Goal: Transaction & Acquisition: Purchase product/service

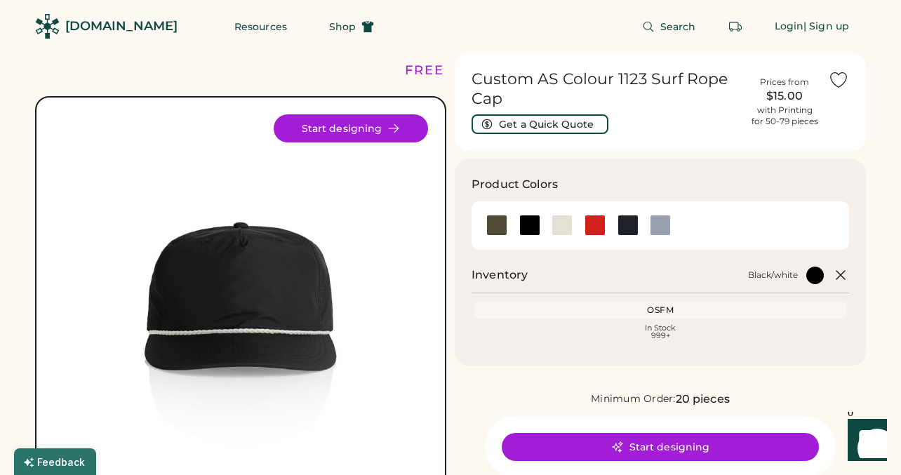
click at [314, 294] on img at bounding box center [240, 301] width 375 height 375
click at [504, 224] on div at bounding box center [496, 225] width 21 height 21
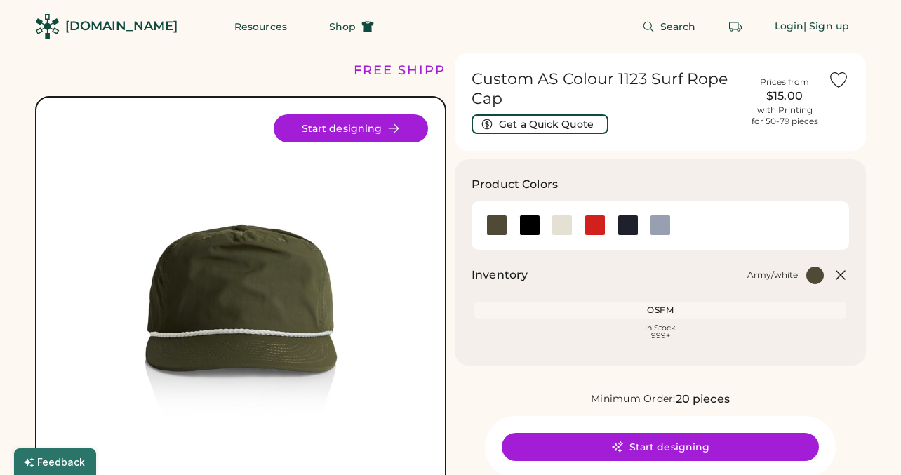
click at [291, 282] on img at bounding box center [240, 301] width 375 height 375
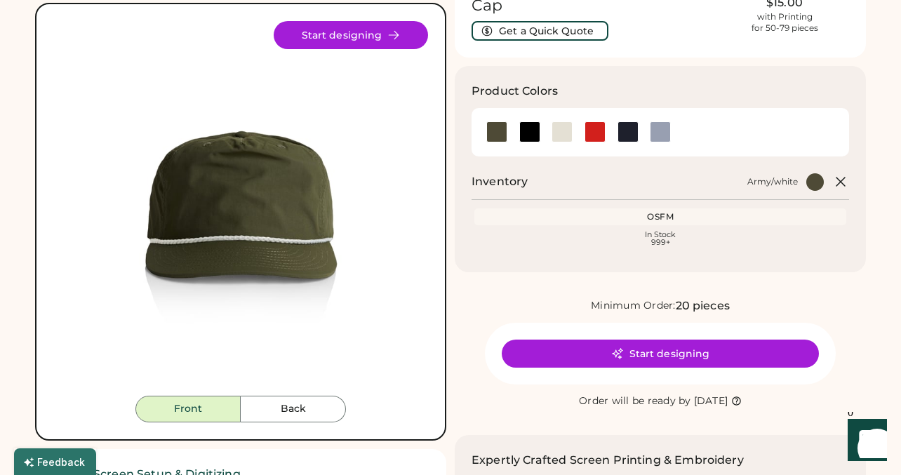
scroll to position [91, 0]
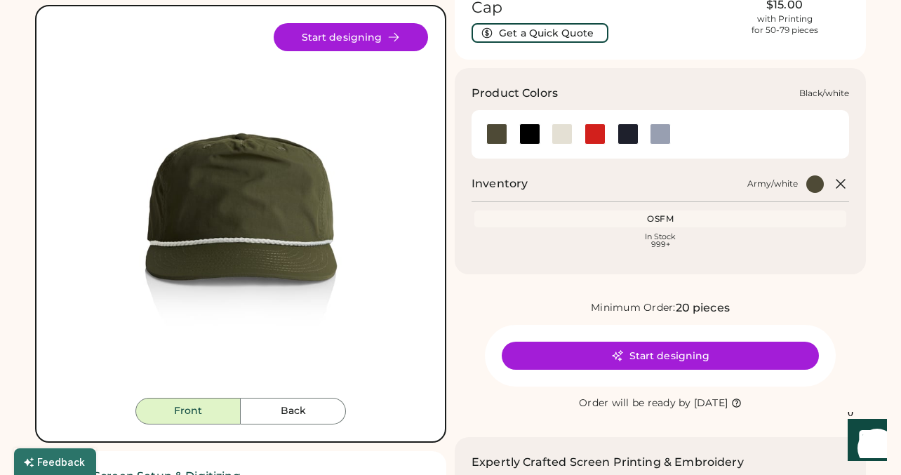
click at [525, 134] on div at bounding box center [529, 133] width 21 height 21
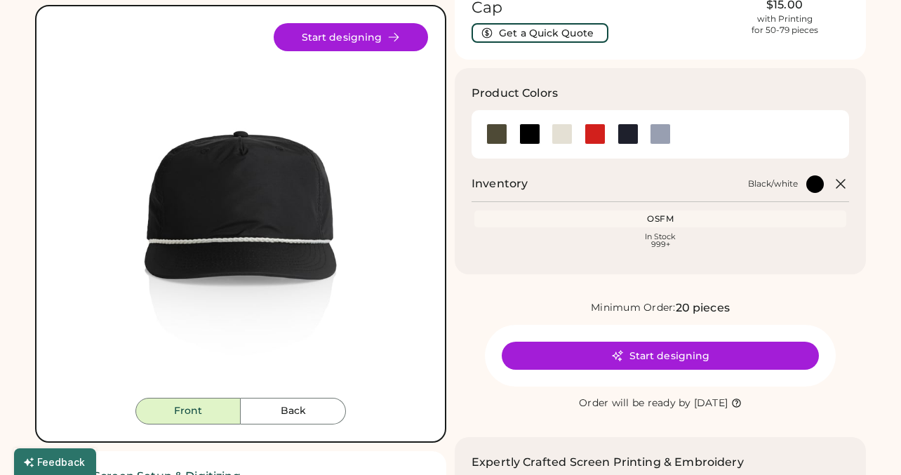
click at [295, 182] on img at bounding box center [240, 210] width 375 height 375
click at [293, 415] on button "Back" at bounding box center [293, 411] width 105 height 27
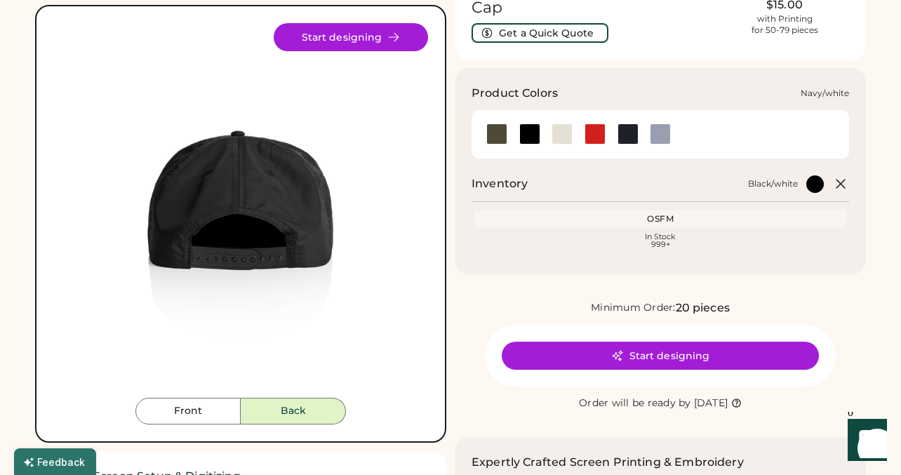
click at [629, 132] on div at bounding box center [627, 133] width 21 height 21
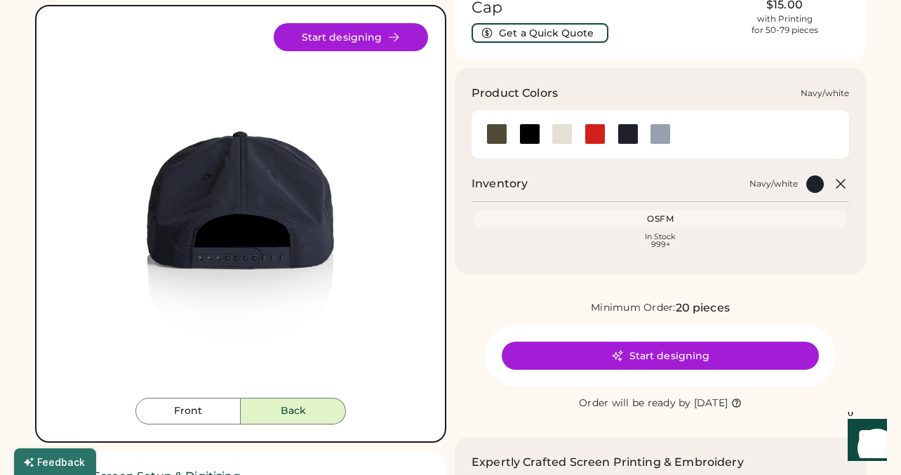
click at [629, 132] on div at bounding box center [627, 133] width 21 height 21
click at [518, 134] on div at bounding box center [529, 133] width 33 height 21
click at [526, 135] on div at bounding box center [529, 133] width 21 height 21
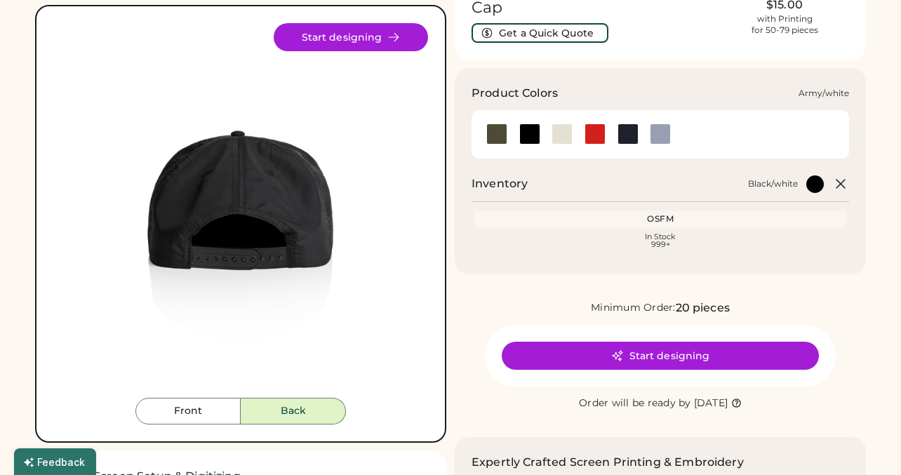
click at [496, 137] on div at bounding box center [496, 133] width 21 height 21
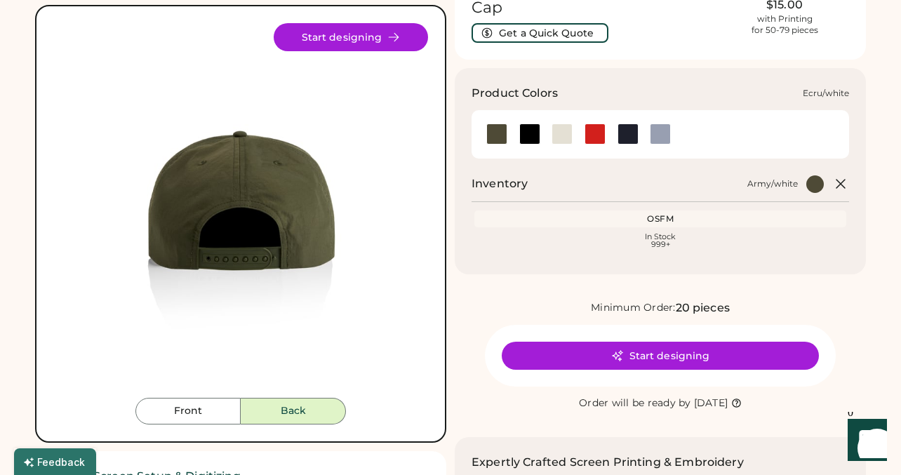
click at [559, 133] on div at bounding box center [561, 133] width 21 height 21
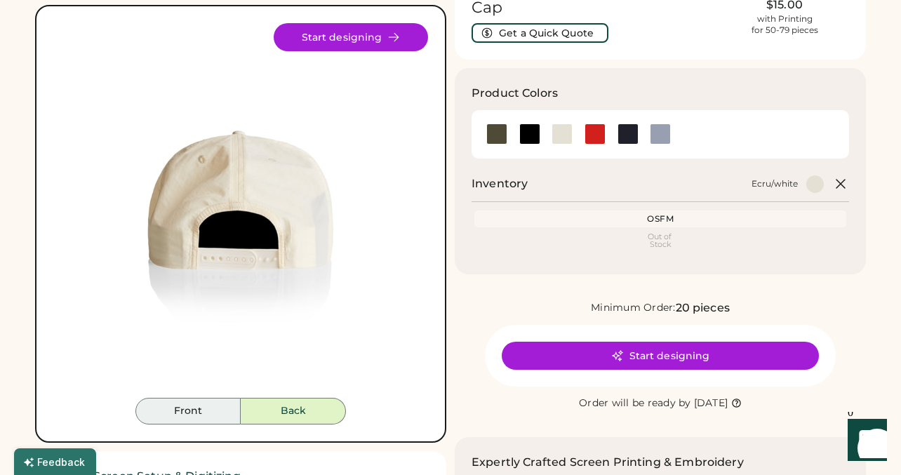
click at [193, 401] on button "Front" at bounding box center [187, 411] width 105 height 27
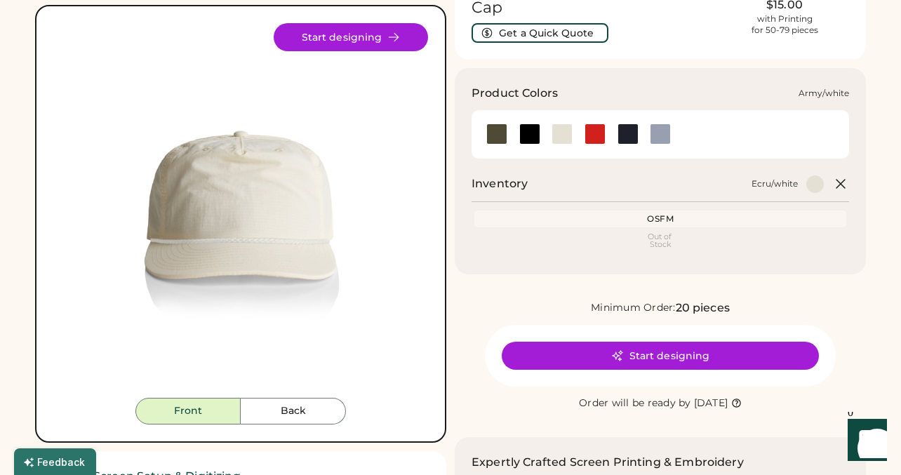
click at [499, 135] on div at bounding box center [496, 133] width 21 height 21
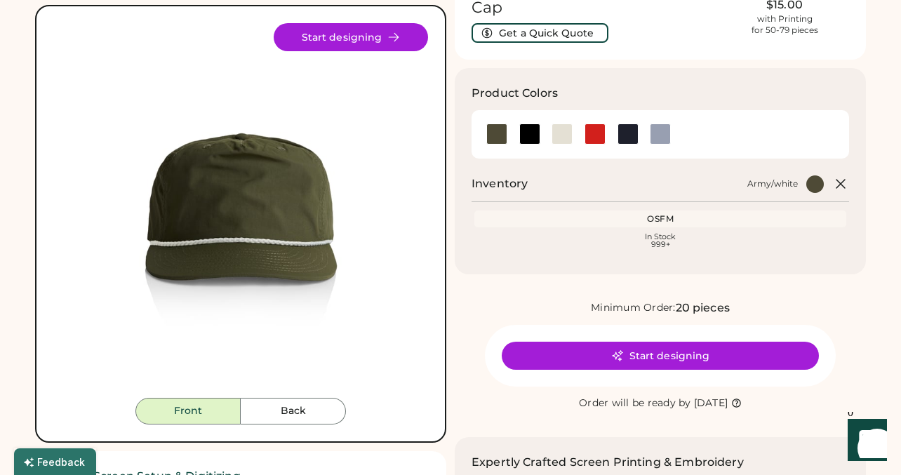
drag, startPoint x: 248, startPoint y: 199, endPoint x: 38, endPoint y: 267, distance: 221.2
